Goal: Information Seeking & Learning: Compare options

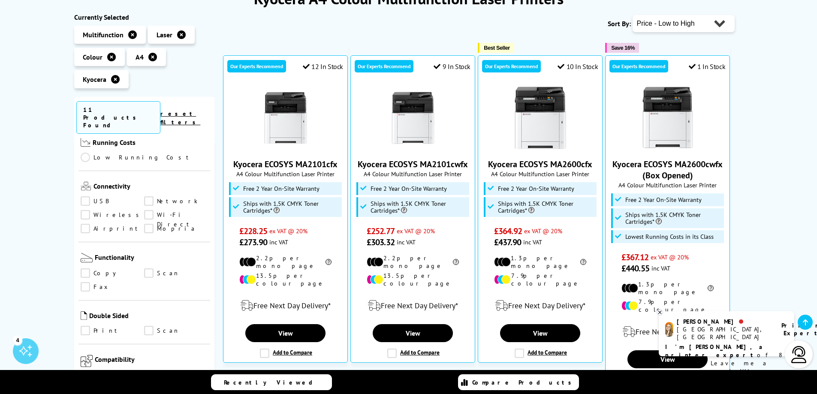
scroll to position [172, 0]
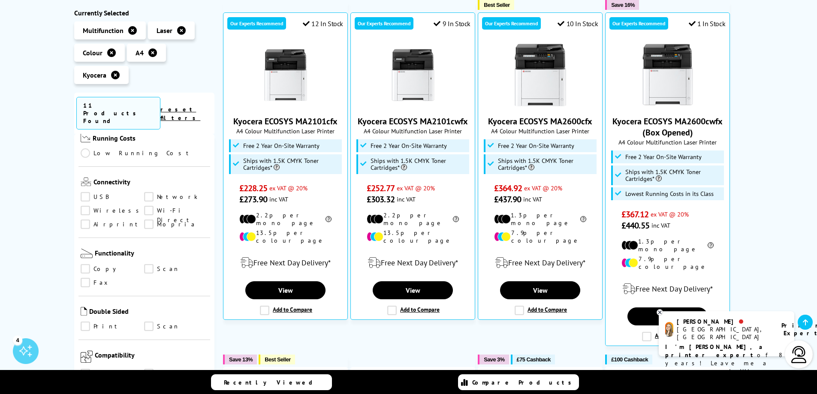
click at [660, 313] on icon at bounding box center [660, 312] width 6 height 6
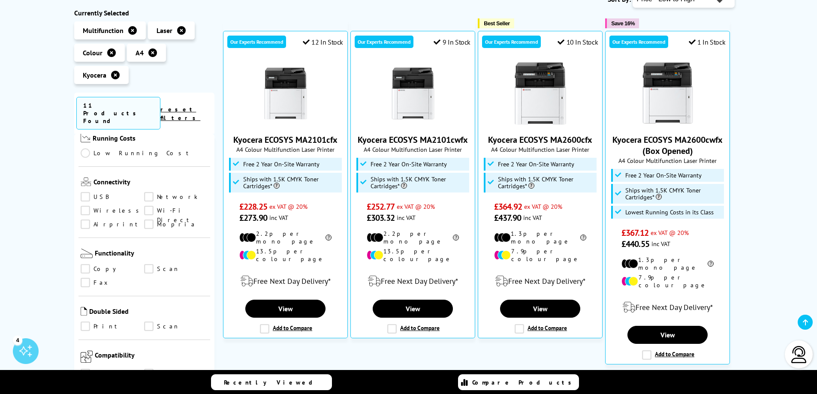
scroll to position [129, 0]
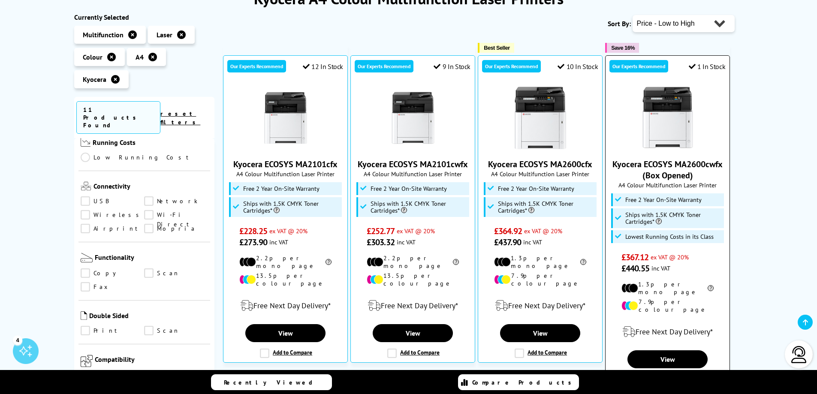
click at [678, 164] on link "Kyocera ECOSYS MA2600cwfx (Box Opened)" at bounding box center [668, 170] width 110 height 22
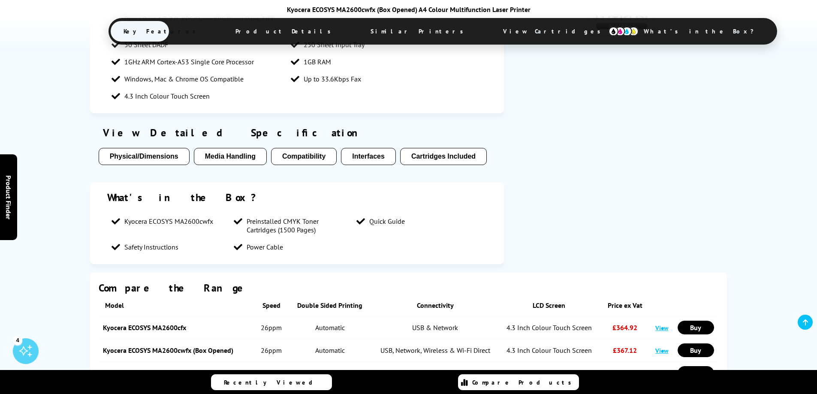
scroll to position [856, 0]
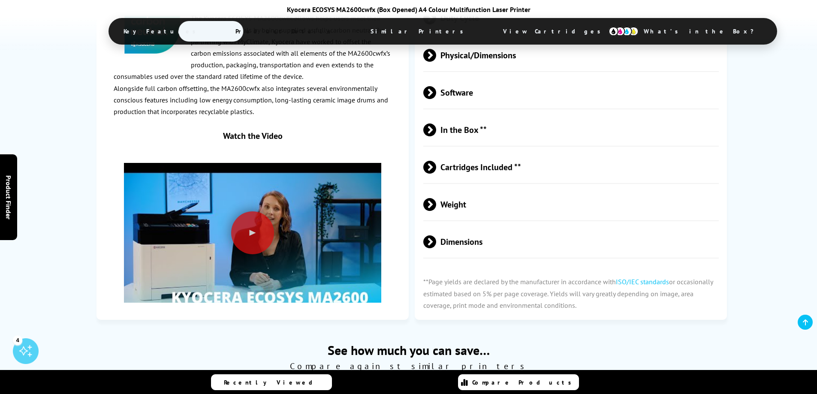
click at [490, 29] on span "View Cartridges" at bounding box center [555, 31] width 131 height 22
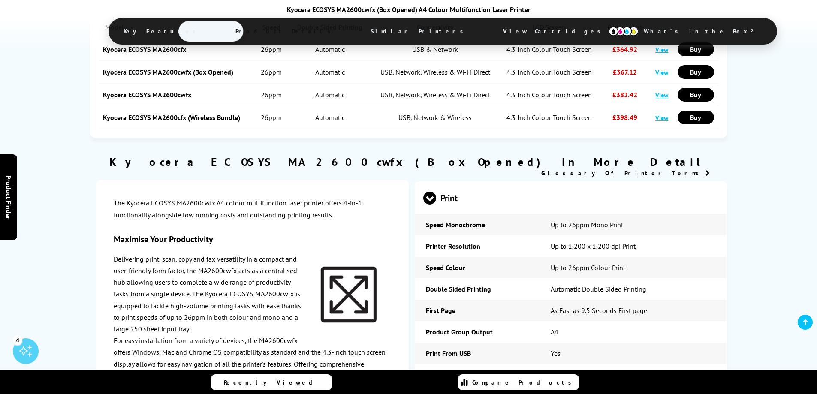
scroll to position [923, 0]
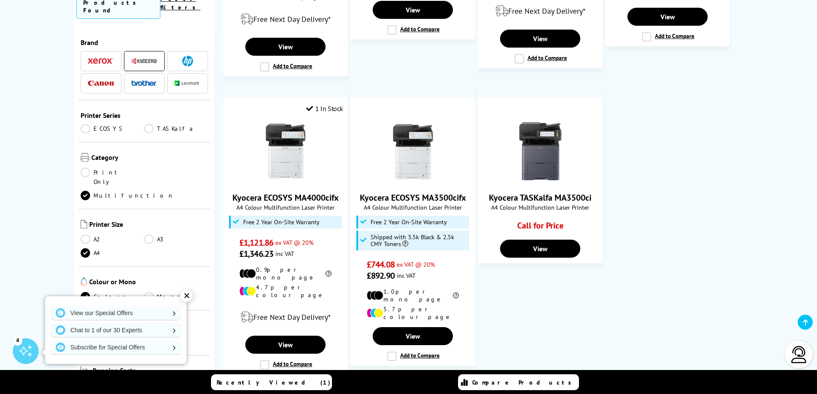
scroll to position [815, 0]
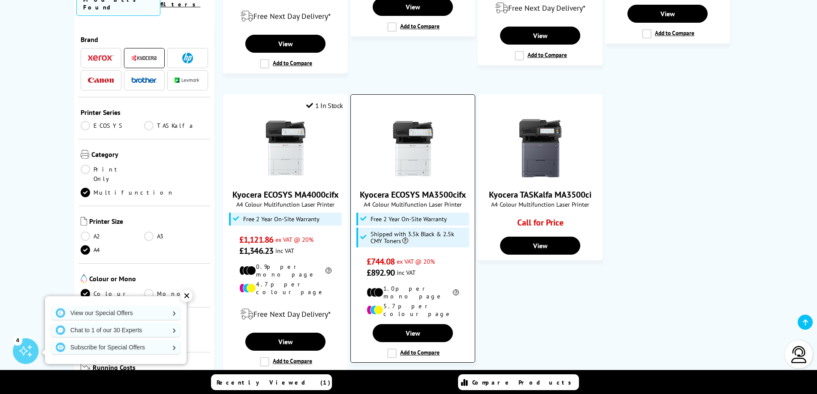
click at [409, 189] on link "Kyocera ECOSYS MA3500cifx" at bounding box center [413, 194] width 106 height 11
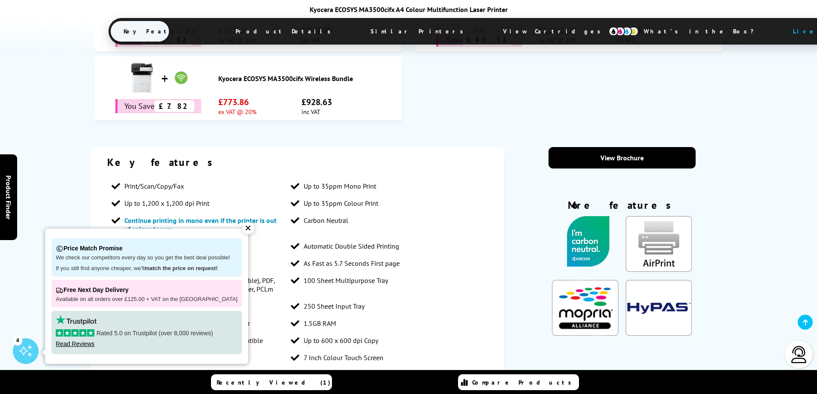
click at [490, 28] on span "View Cartridges" at bounding box center [555, 31] width 131 height 22
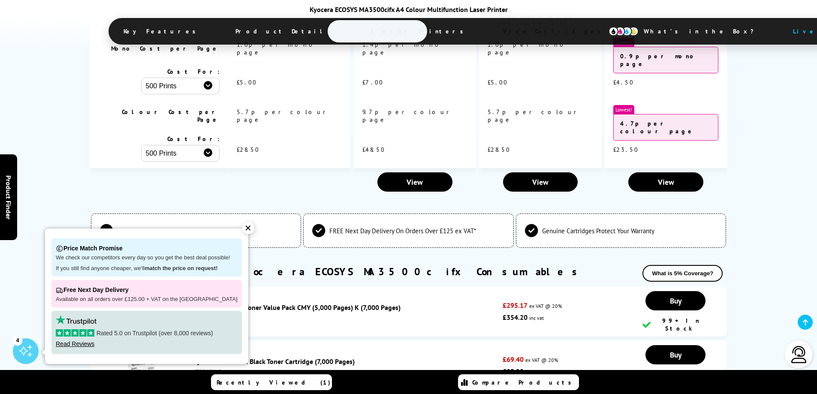
scroll to position [2577, 0]
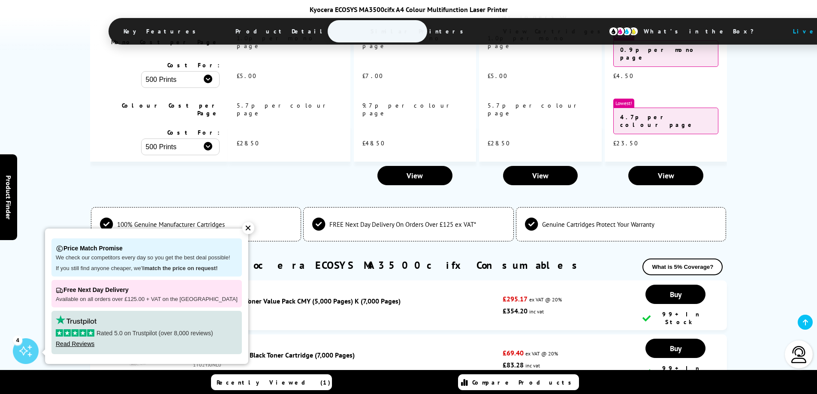
click at [242, 229] on div "✕" at bounding box center [248, 228] width 12 height 12
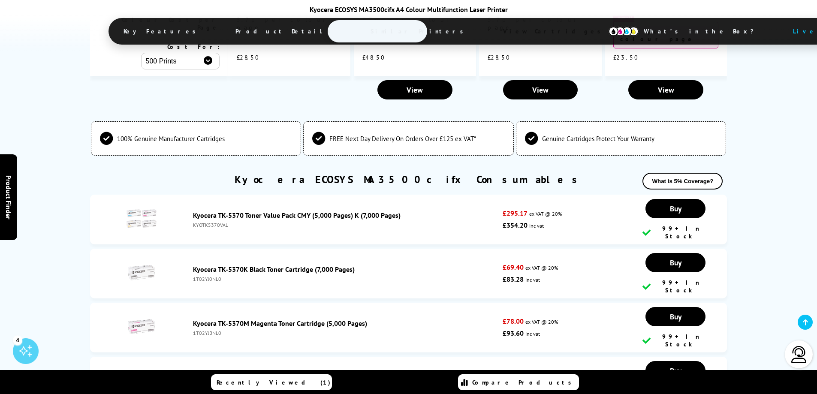
scroll to position [2706, 0]
